Goal: Transaction & Acquisition: Purchase product/service

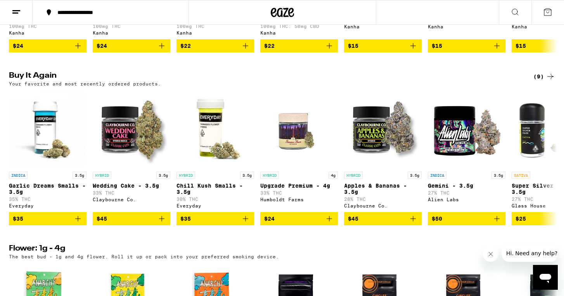
scroll to position [582, 0]
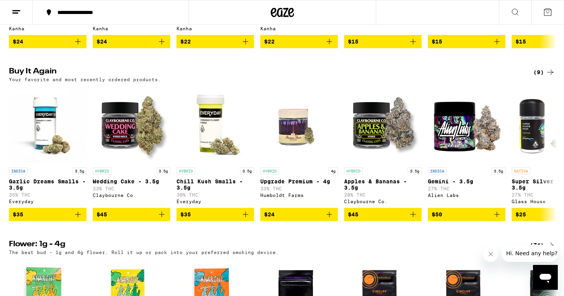
click at [411, 46] on icon "Add to bag" at bounding box center [413, 41] width 9 height 9
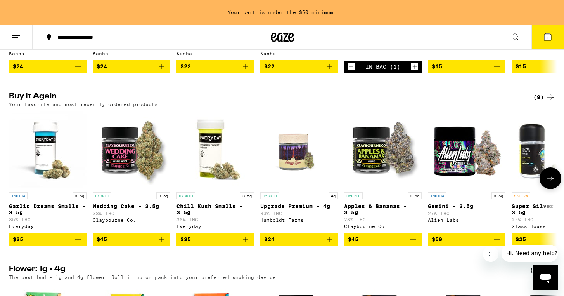
click at [79, 244] on icon "Add to bag" at bounding box center [77, 238] width 9 height 9
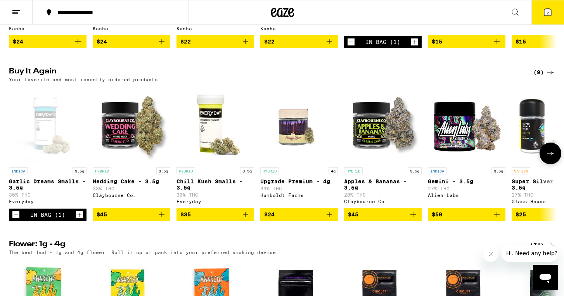
click at [248, 219] on icon "Add to bag" at bounding box center [245, 214] width 9 height 9
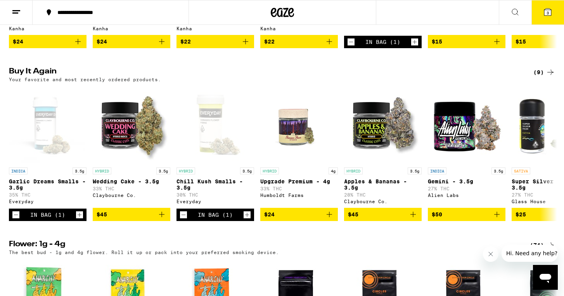
click at [548, 12] on span "3" at bounding box center [548, 12] width 2 height 5
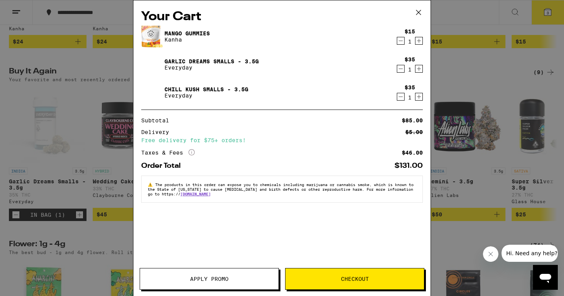
click at [399, 43] on icon "Decrement" at bounding box center [400, 40] width 7 height 9
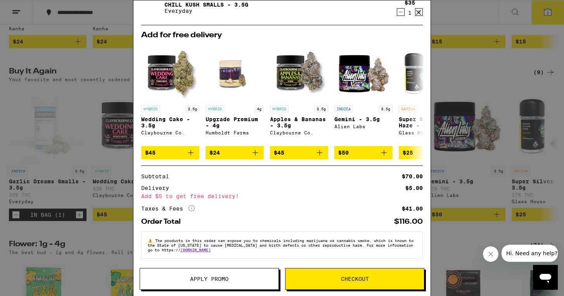
scroll to position [62, 0]
click at [470, 97] on div "Your Cart Garlic Dreams Smalls - 3.5g Everyday $35 1 Chill Kush Smalls - 3.5g E…" at bounding box center [282, 148] width 564 height 296
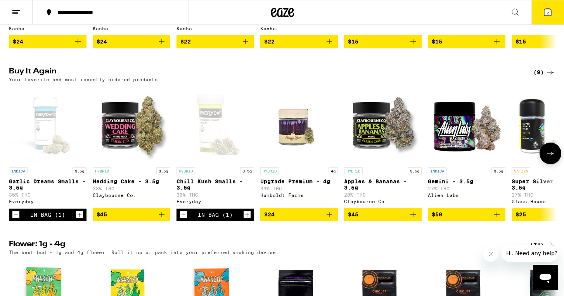
click at [250, 219] on icon "Increment" at bounding box center [247, 214] width 7 height 9
click at [549, 9] on icon at bounding box center [547, 12] width 7 height 7
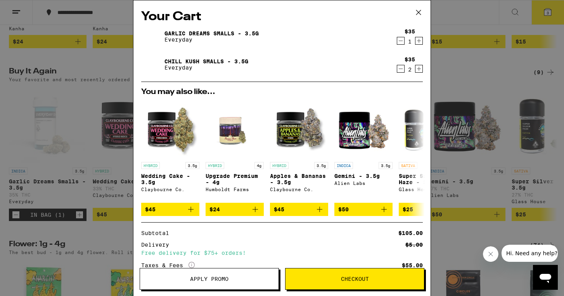
click at [335, 92] on h2 "You may also like..." at bounding box center [282, 92] width 282 height 8
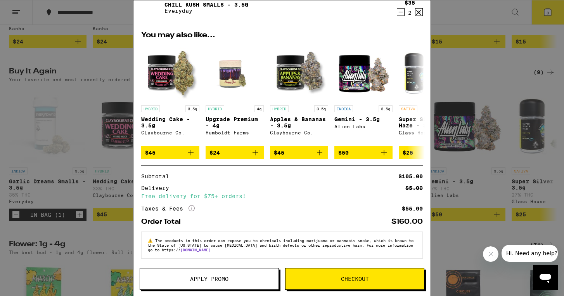
scroll to position [62, 0]
click at [246, 282] on button "Apply Promo" at bounding box center [209, 279] width 139 height 22
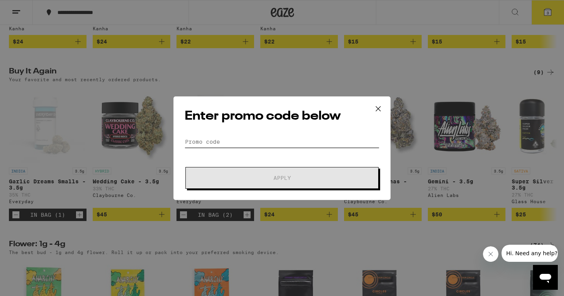
click at [211, 145] on input "Promo Code" at bounding box center [282, 142] width 195 height 12
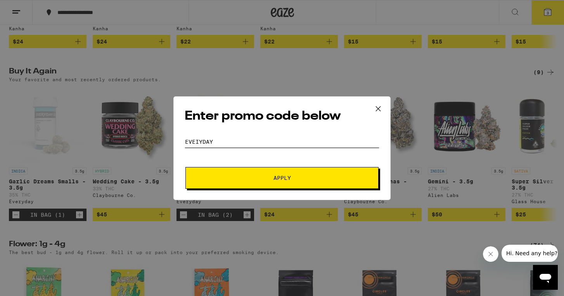
type input "eveiyday"
click at [244, 177] on span "Apply" at bounding box center [282, 177] width 140 height 5
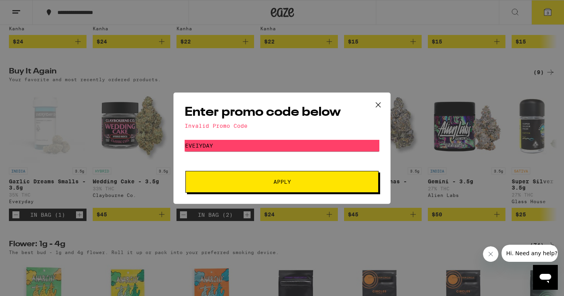
click at [372, 95] on button at bounding box center [378, 105] width 24 height 25
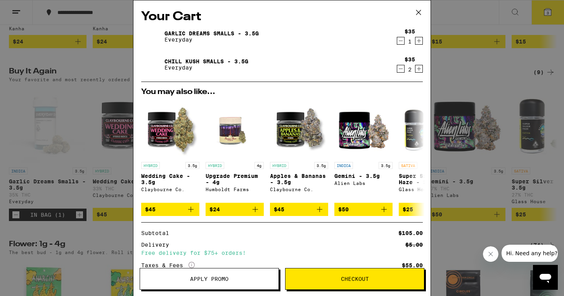
click at [418, 13] on icon at bounding box center [418, 12] width 5 height 5
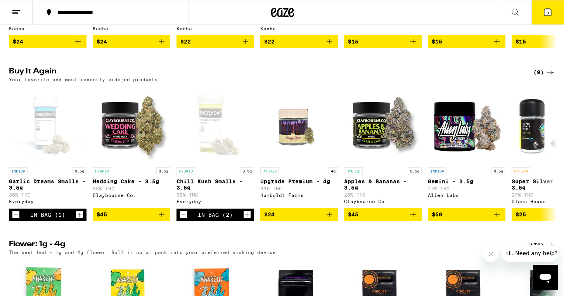
click at [546, 10] on icon at bounding box center [547, 12] width 7 height 7
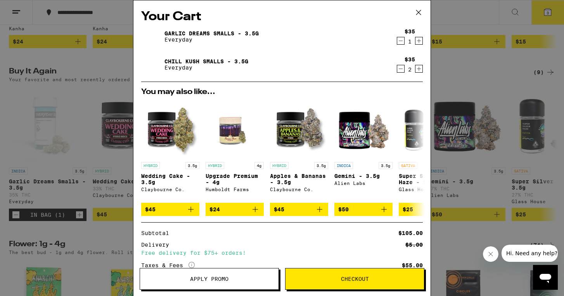
click at [336, 247] on div "Delivery $5.00" at bounding box center [282, 244] width 282 height 5
click at [400, 69] on icon "Decrement" at bounding box center [400, 68] width 7 height 9
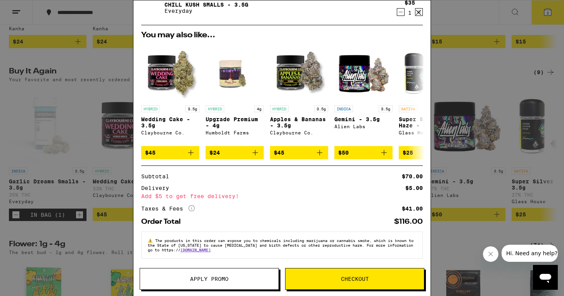
scroll to position [62, 0]
click at [350, 277] on span "Checkout" at bounding box center [355, 278] width 28 height 5
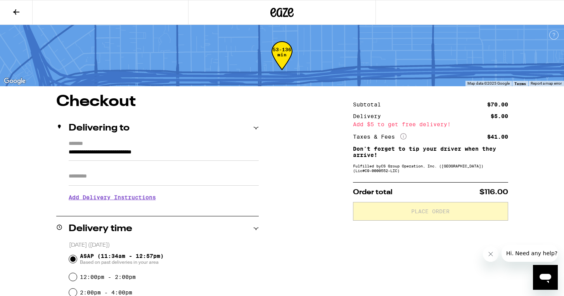
click at [109, 182] on input "Apt/Suite" at bounding box center [164, 176] width 190 height 19
type input "*"
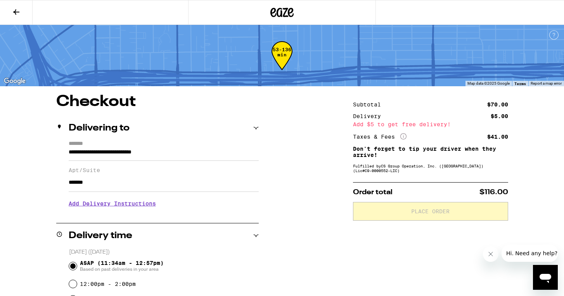
type input "*******"
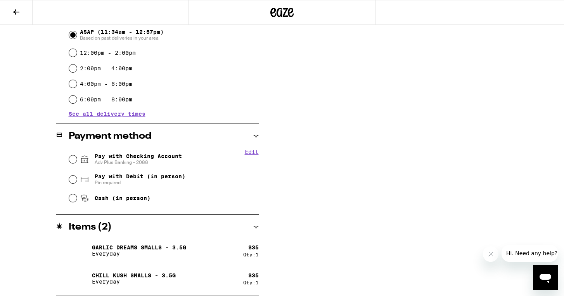
scroll to position [231, 0]
click at [73, 160] on input "Pay with Checking Account Adv Plus Banking - 2088" at bounding box center [73, 159] width 8 height 8
radio input "true"
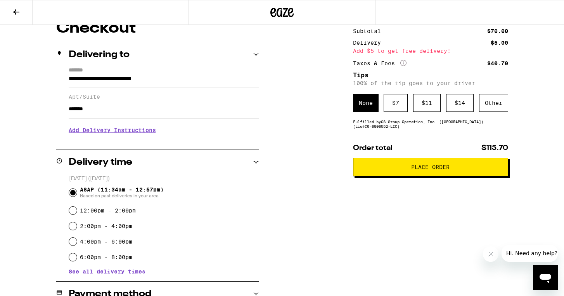
scroll to position [70, 0]
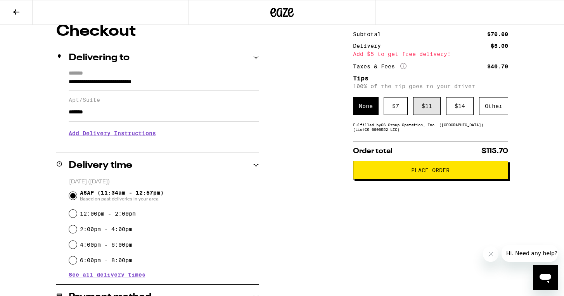
click at [431, 112] on div "$ 11" at bounding box center [427, 106] width 28 height 18
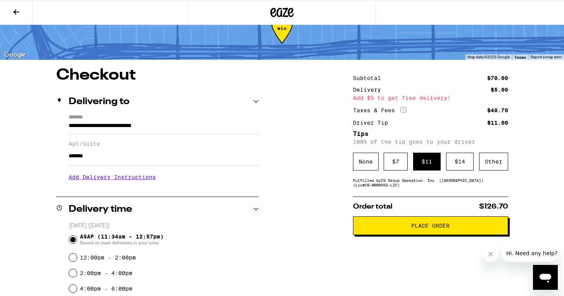
scroll to position [33, 0]
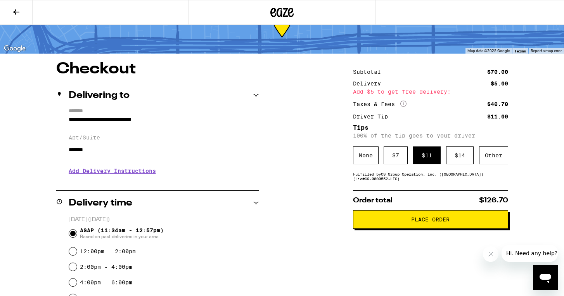
click at [408, 222] on span "Place Order" at bounding box center [431, 219] width 142 height 5
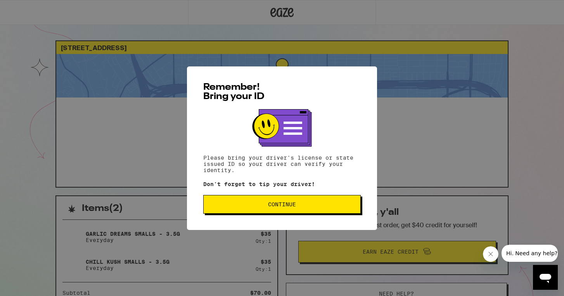
click at [282, 200] on button "Continue" at bounding box center [282, 204] width 158 height 19
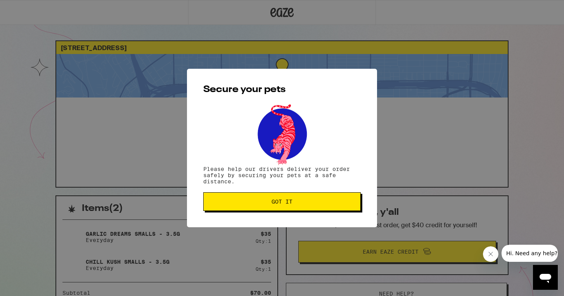
click at [282, 200] on span "Got it" at bounding box center [282, 201] width 21 height 5
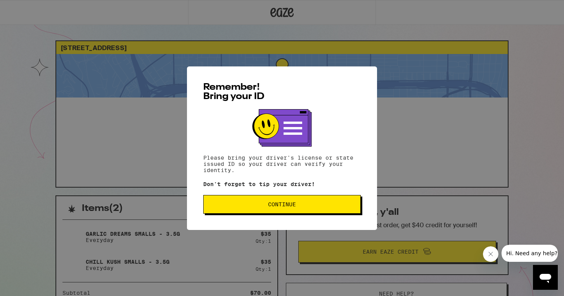
click at [296, 205] on span "Continue" at bounding box center [282, 203] width 28 height 5
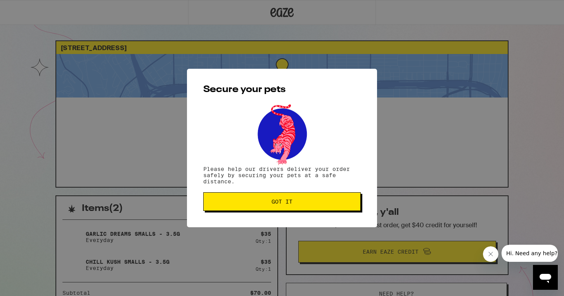
click at [296, 204] on span "Got it" at bounding box center [282, 201] width 144 height 5
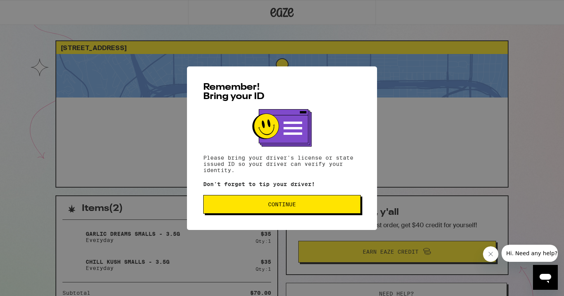
click at [293, 200] on button "Continue" at bounding box center [282, 204] width 158 height 19
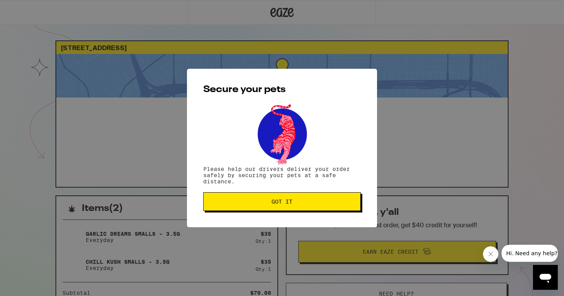
click at [293, 200] on span "Got it" at bounding box center [282, 201] width 144 height 5
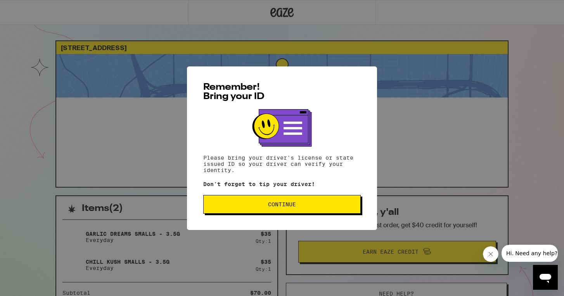
click at [268, 201] on button "Continue" at bounding box center [282, 204] width 158 height 19
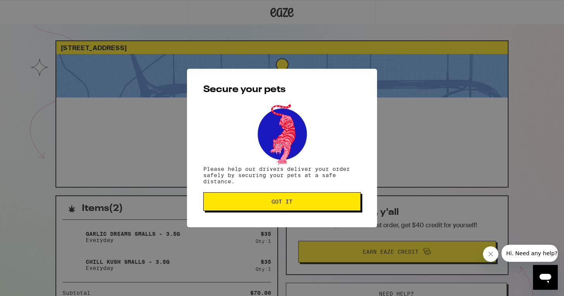
click at [268, 201] on span "Got it" at bounding box center [282, 201] width 144 height 5
